Goal: Find specific page/section: Find specific page/section

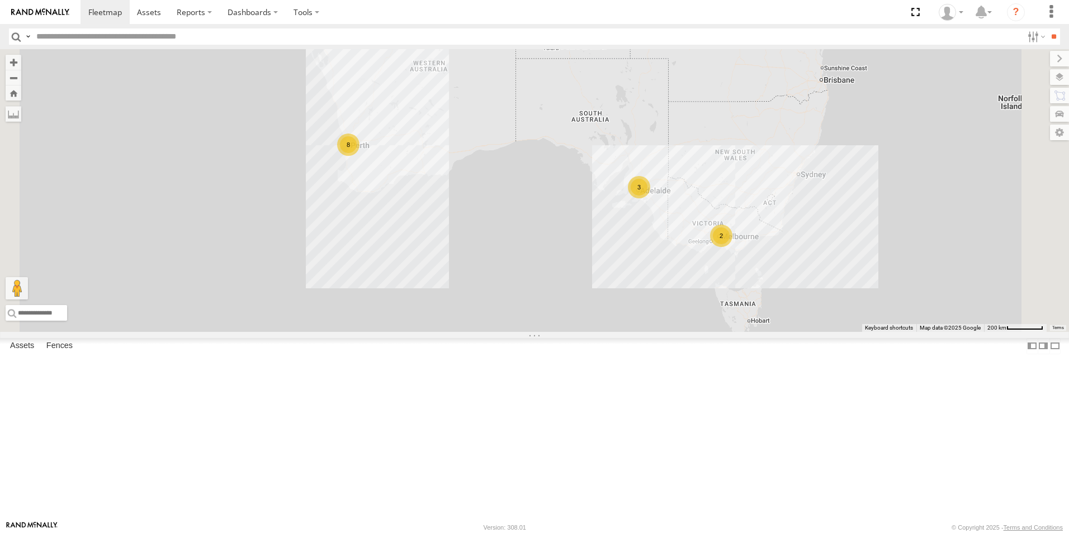
click at [0, 0] on link at bounding box center [0, 0] width 0 height 0
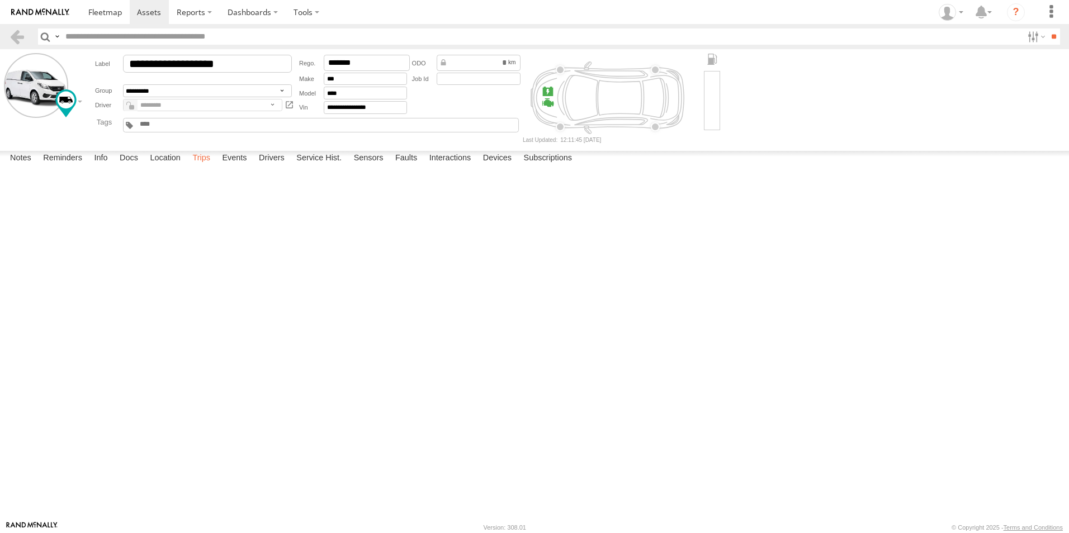
click at [200, 167] on label "Trips" at bounding box center [201, 159] width 29 height 16
click at [10, 37] on link at bounding box center [17, 37] width 16 height 16
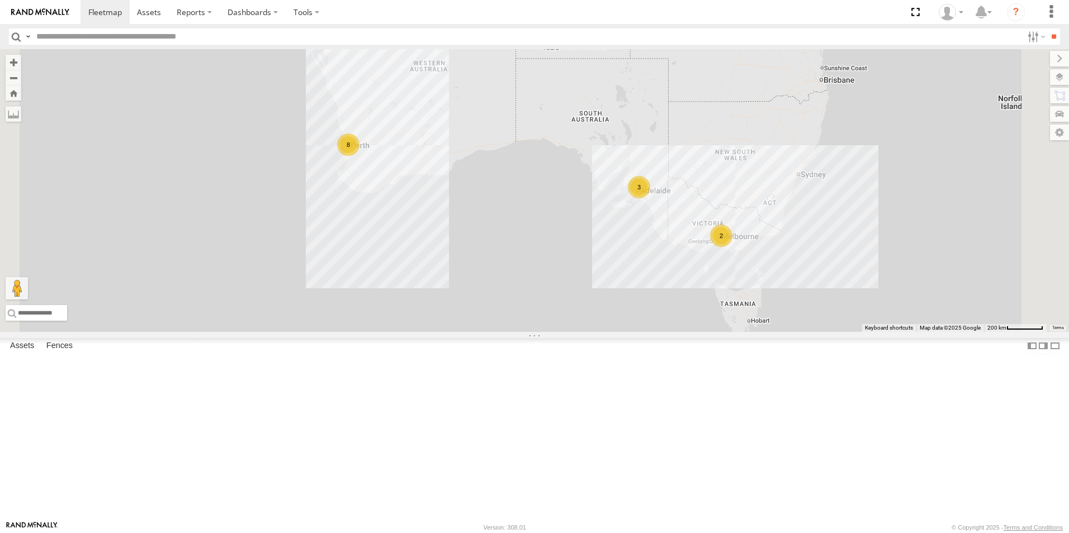
click at [0, 0] on link at bounding box center [0, 0] width 0 height 0
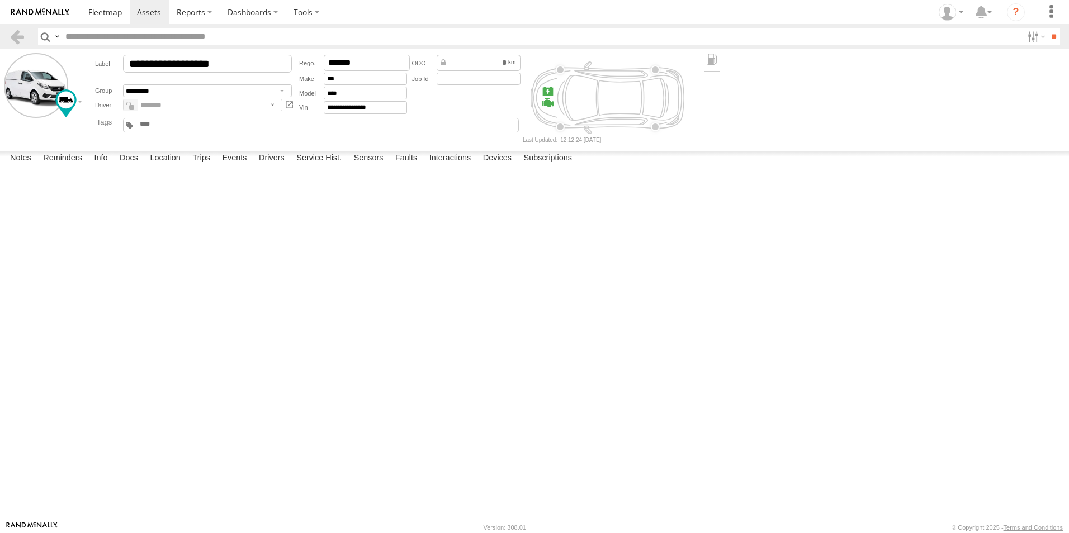
click at [14, 47] on header "Search Query Asset ID Asset Label Registration Manufacturer Model VIN Job ID" at bounding box center [534, 36] width 1069 height 25
click at [16, 42] on link at bounding box center [17, 37] width 16 height 16
